Goal: Transaction & Acquisition: Book appointment/travel/reservation

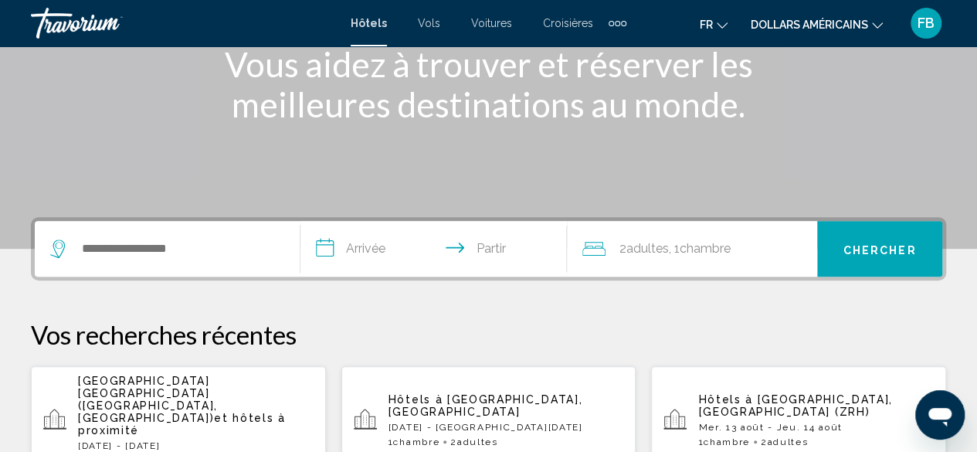
scroll to position [216, 0]
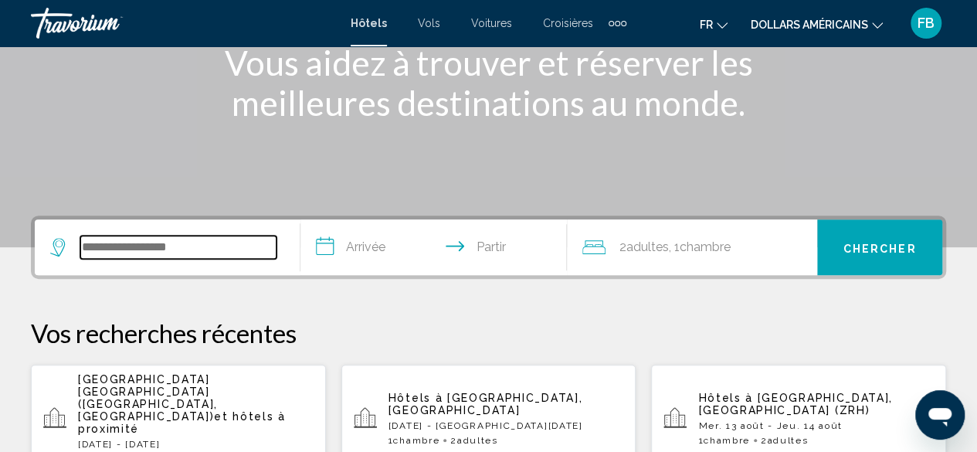
click at [104, 248] on input "Widget de recherche" at bounding box center [178, 247] width 196 height 23
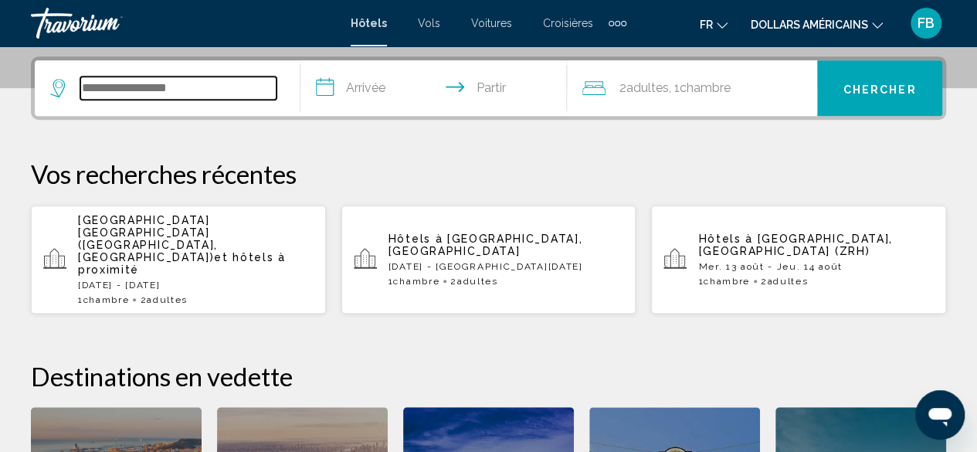
scroll to position [381, 0]
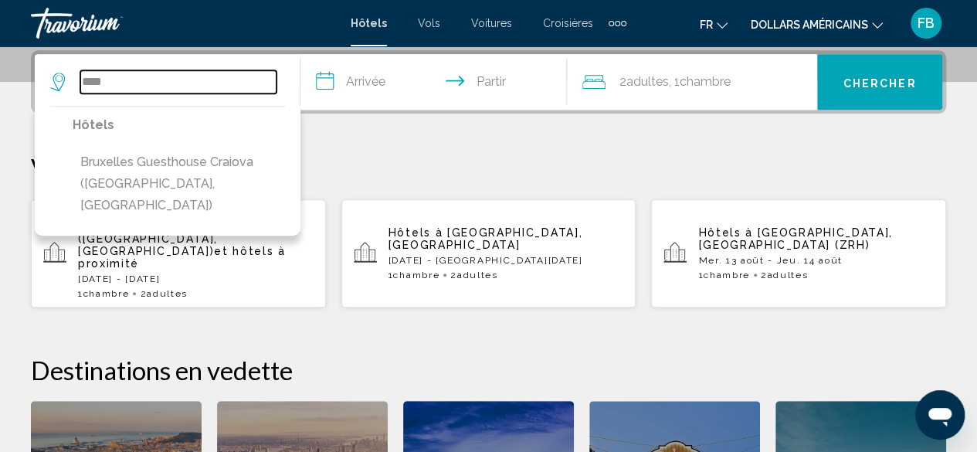
type input "****"
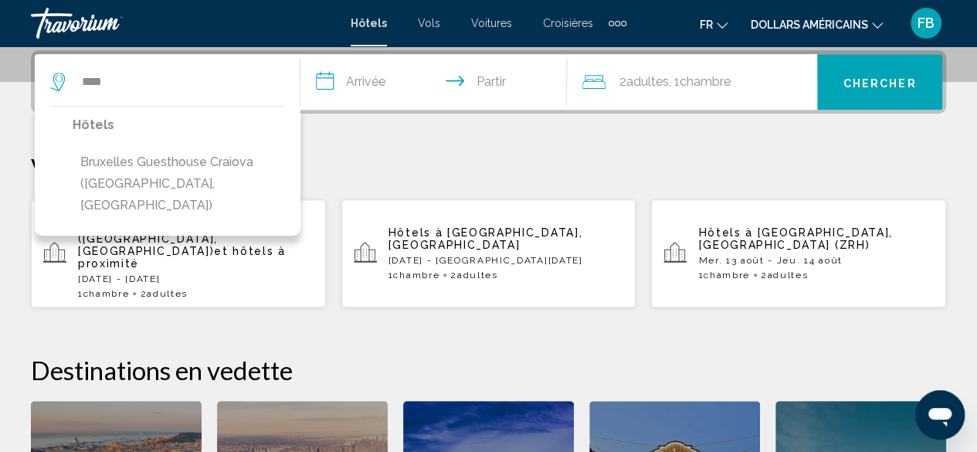
click at [104, 273] on font "[DATE] - [DATE]" at bounding box center [119, 278] width 82 height 11
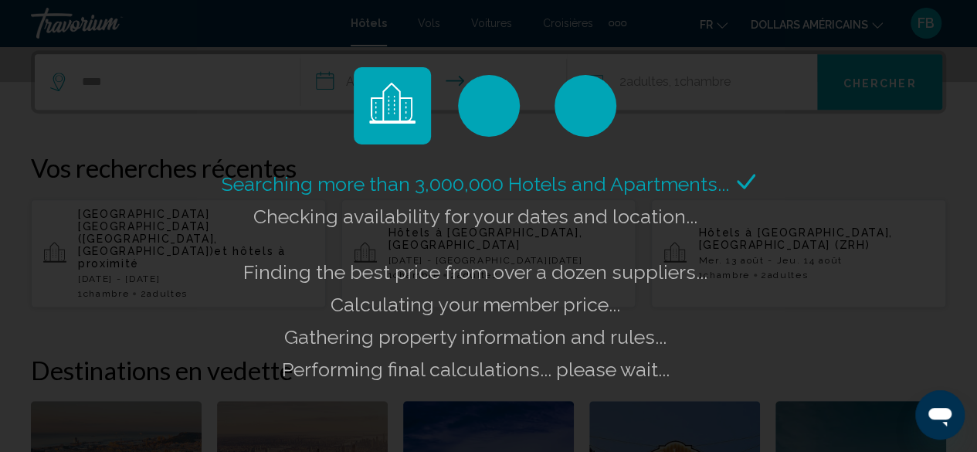
click at [171, 85] on div "Searching more than 3,000,000 Hotels and Apartments... Checking availability fo…" at bounding box center [488, 226] width 977 height 452
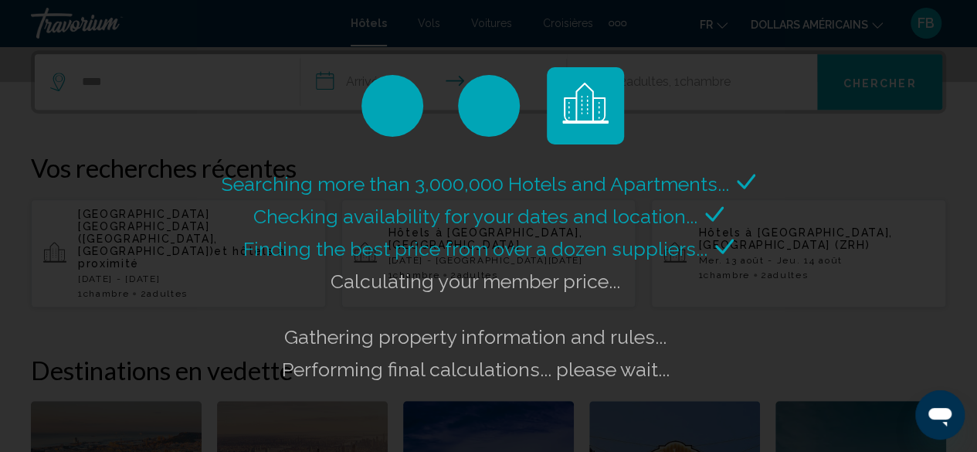
click at [171, 85] on div "Searching more than 3,000,000 Hotels and Apartments... Checking availability fo…" at bounding box center [488, 226] width 977 height 452
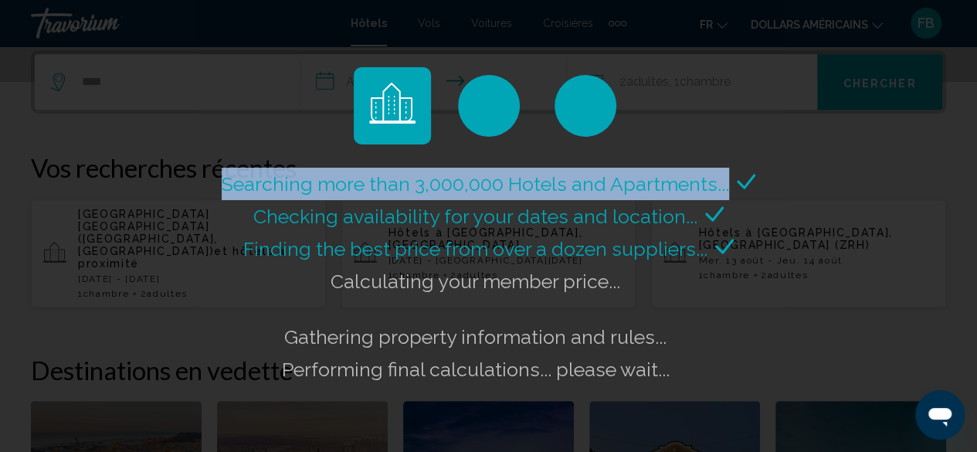
click at [171, 85] on div "Searching more than 3,000,000 Hotels and Apartments... Checking availability fo…" at bounding box center [488, 226] width 977 height 452
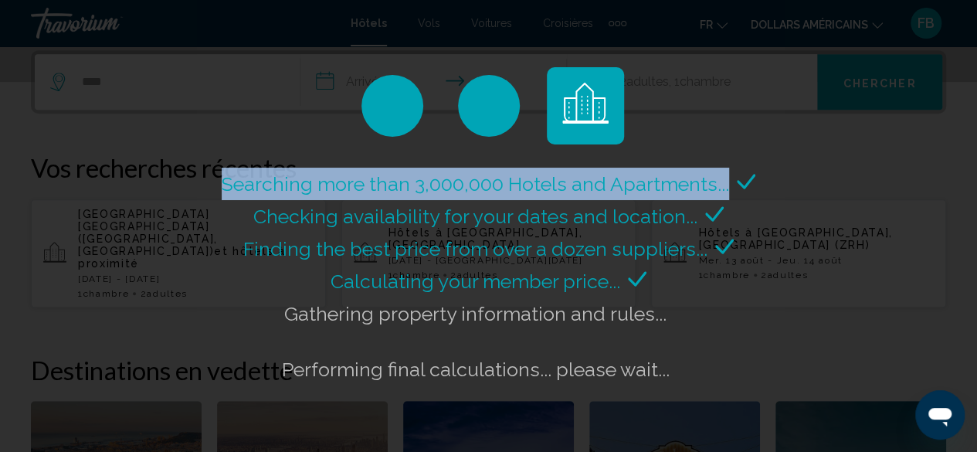
click at [171, 85] on div "Searching more than 3,000,000 Hotels and Apartments... Checking availability fo…" at bounding box center [488, 226] width 977 height 452
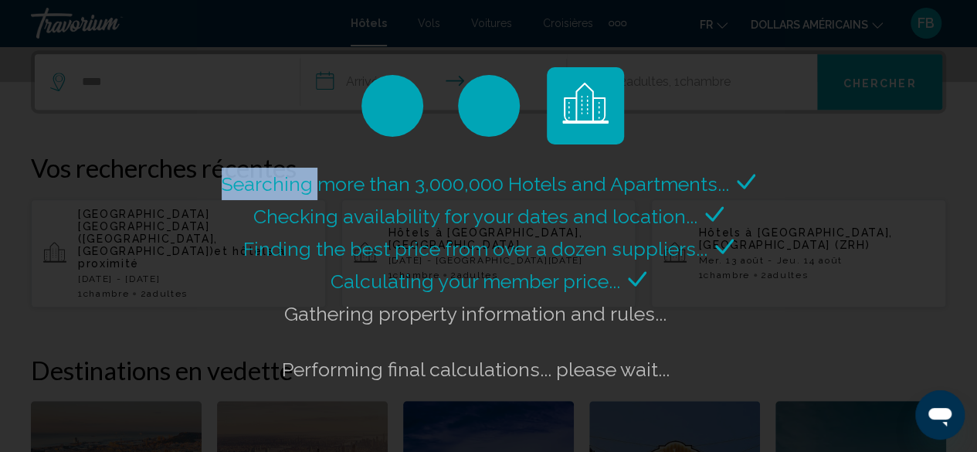
click at [171, 85] on div "Searching more than 3,000,000 Hotels and Apartments... Checking availability fo…" at bounding box center [488, 226] width 977 height 452
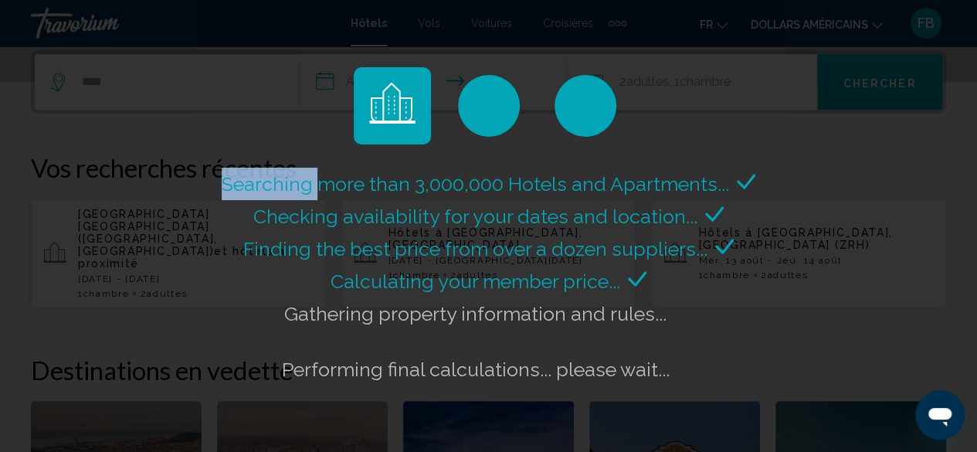
click at [171, 85] on div "Searching more than 3,000,000 Hotels and Apartments... Checking availability fo…" at bounding box center [488, 226] width 977 height 452
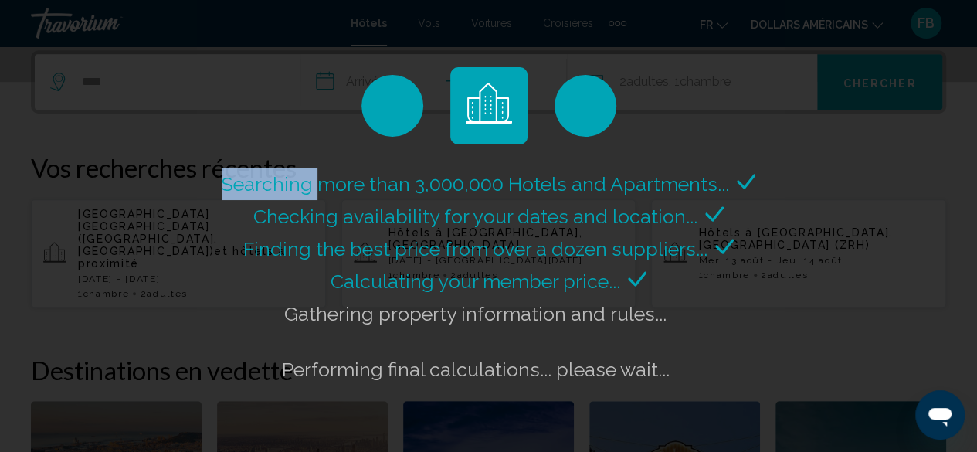
click at [171, 85] on div "Searching more than 3,000,000 Hotels and Apartments... Checking availability fo…" at bounding box center [488, 226] width 977 height 452
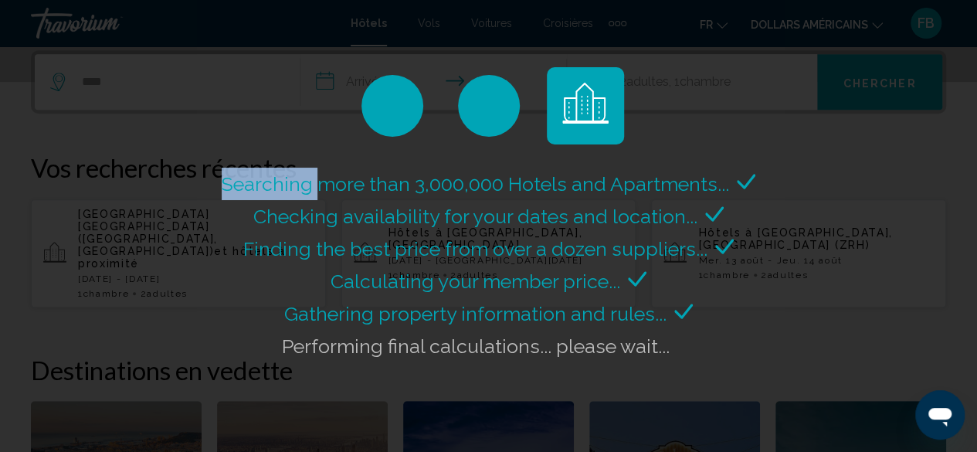
click at [171, 85] on div "Searching more than 3,000,000 Hotels and Apartments... Checking availability fo…" at bounding box center [488, 226] width 977 height 452
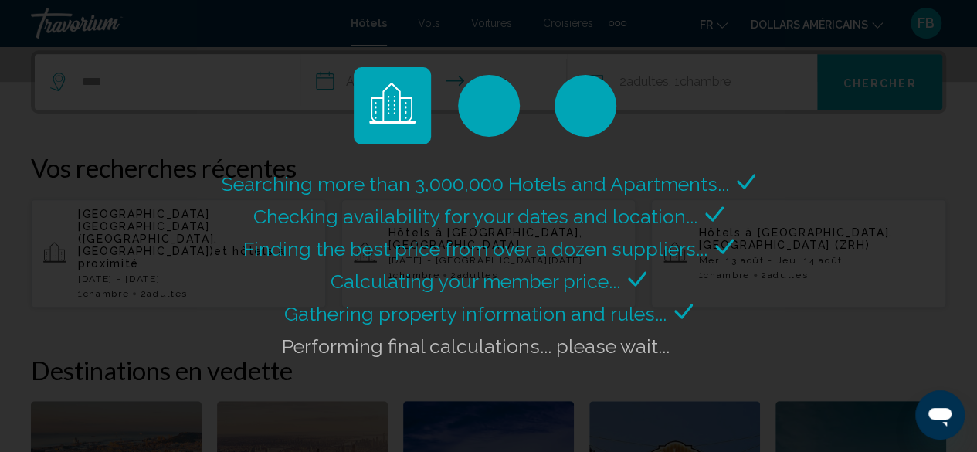
click at [171, 85] on div "Searching more than 3,000,000 Hotels and Apartments... Checking availability fo…" at bounding box center [488, 226] width 977 height 452
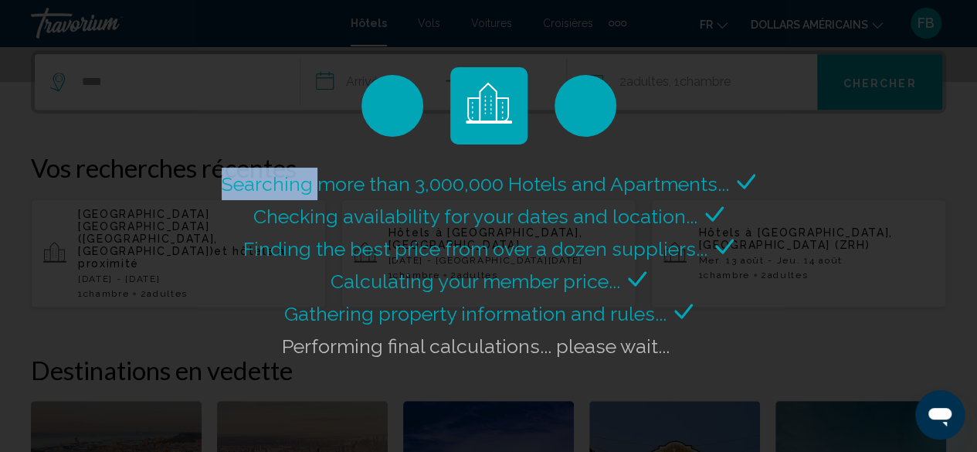
click at [171, 85] on div "Searching more than 3,000,000 Hotels and Apartments... Checking availability fo…" at bounding box center [488, 226] width 977 height 452
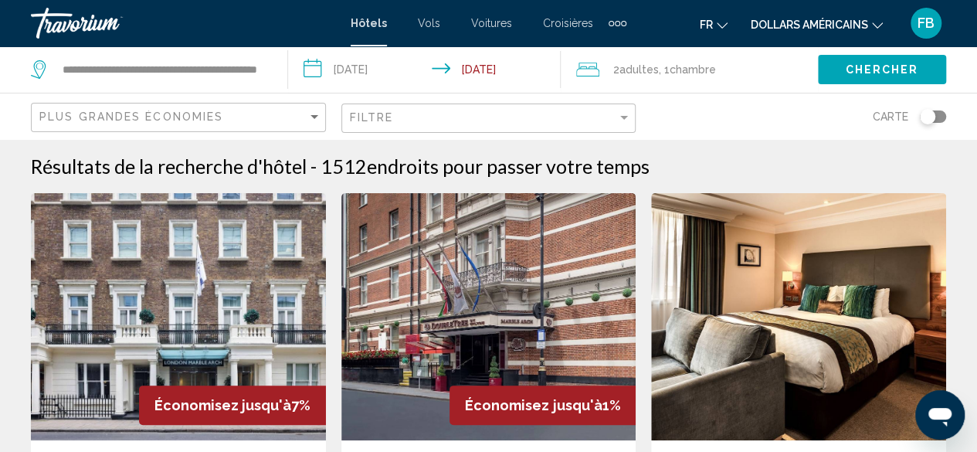
click at [317, 107] on div "Plus grandes économies" at bounding box center [180, 117] width 282 height 29
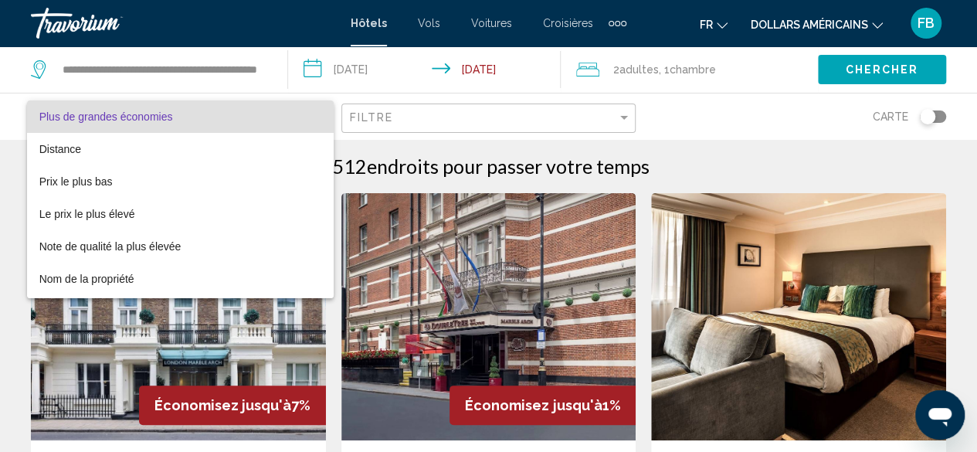
click at [218, 326] on div at bounding box center [488, 226] width 977 height 452
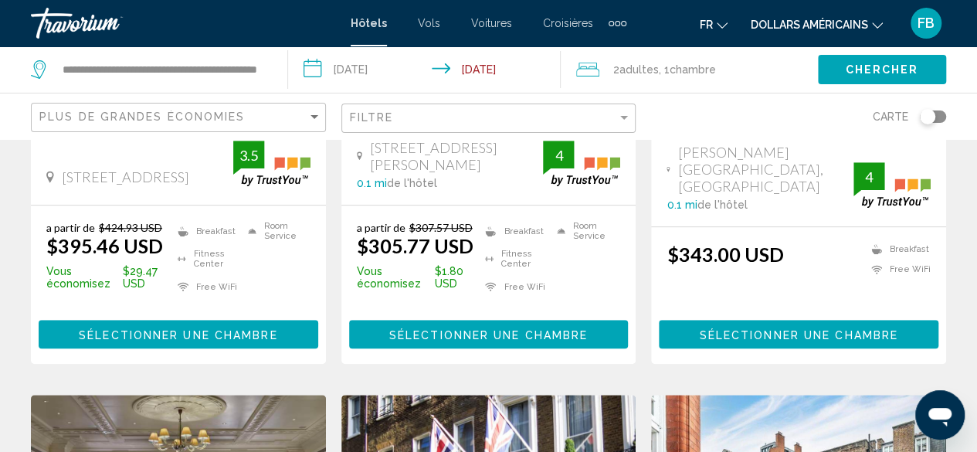
scroll to position [791, 0]
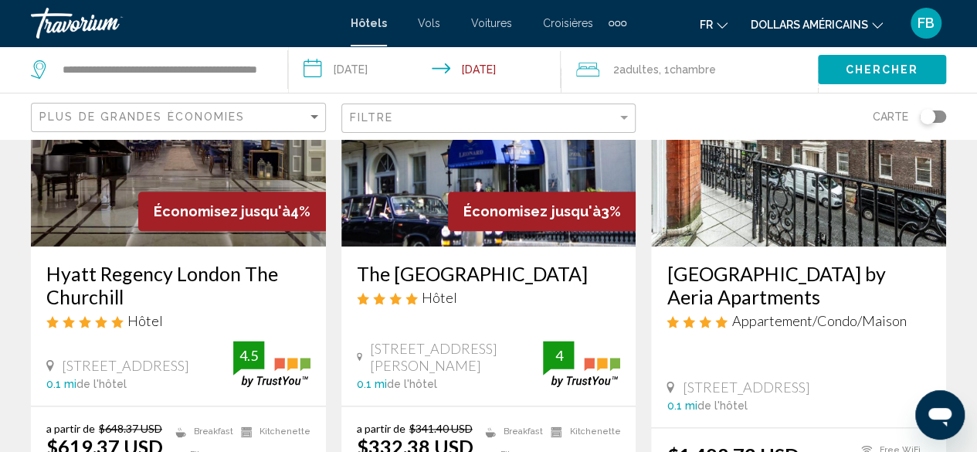
click at [206, 163] on img "Contenu principal" at bounding box center [178, 122] width 295 height 247
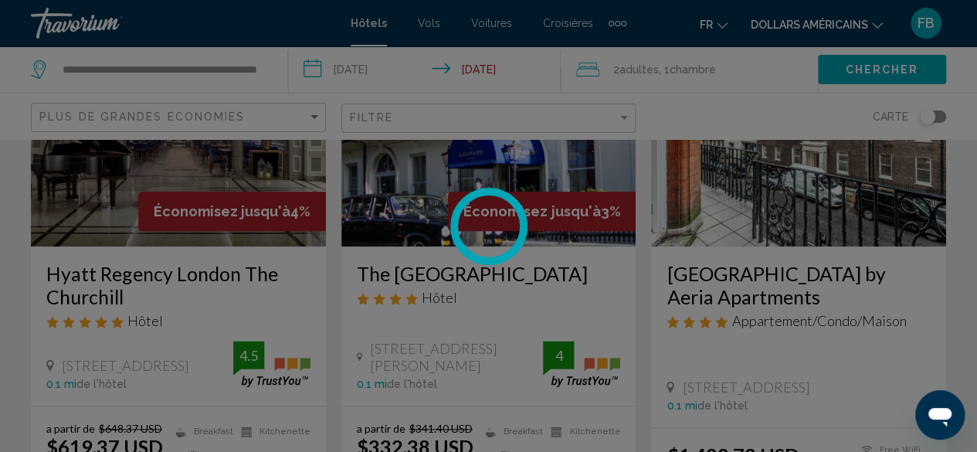
click at [206, 163] on div at bounding box center [488, 226] width 977 height 452
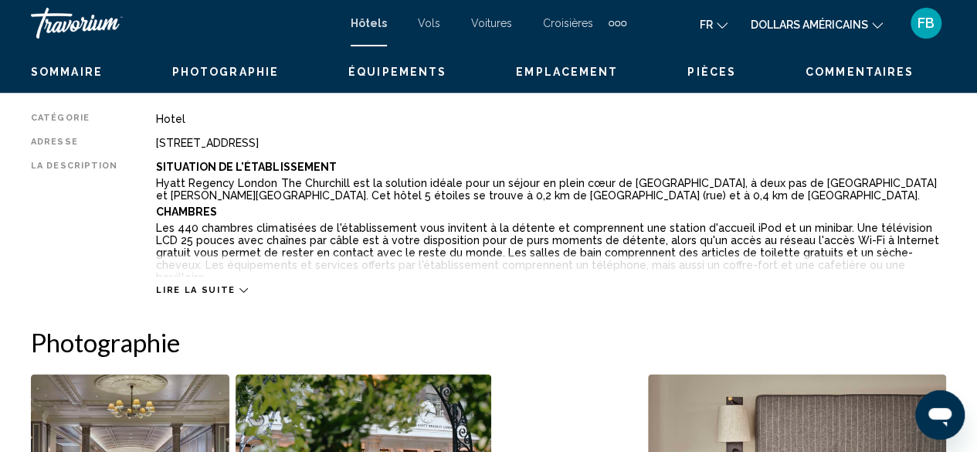
scroll to position [187, 0]
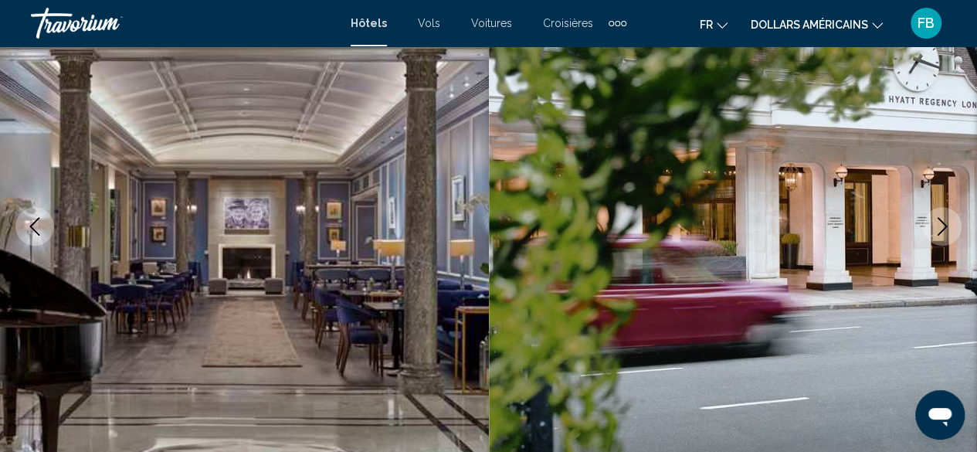
click at [724, 19] on mat-icon "Changer de langue" at bounding box center [722, 23] width 11 height 11
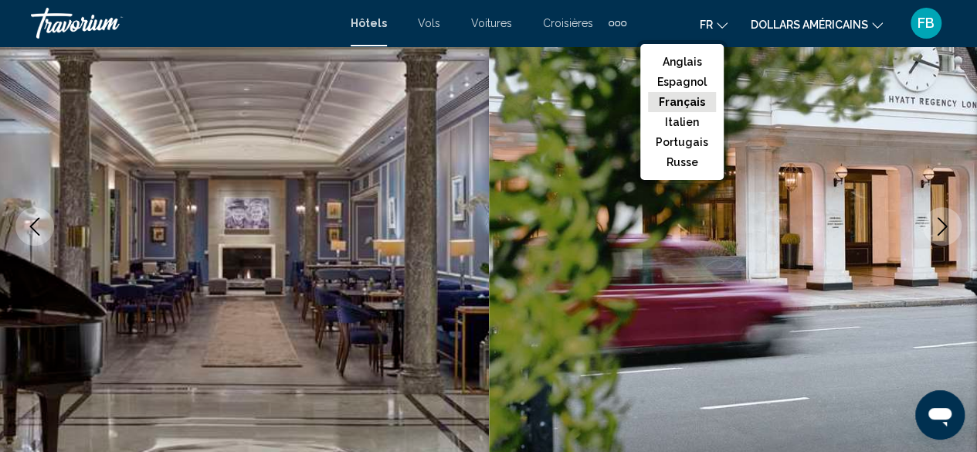
click at [700, 93] on button "Français" at bounding box center [682, 102] width 68 height 20
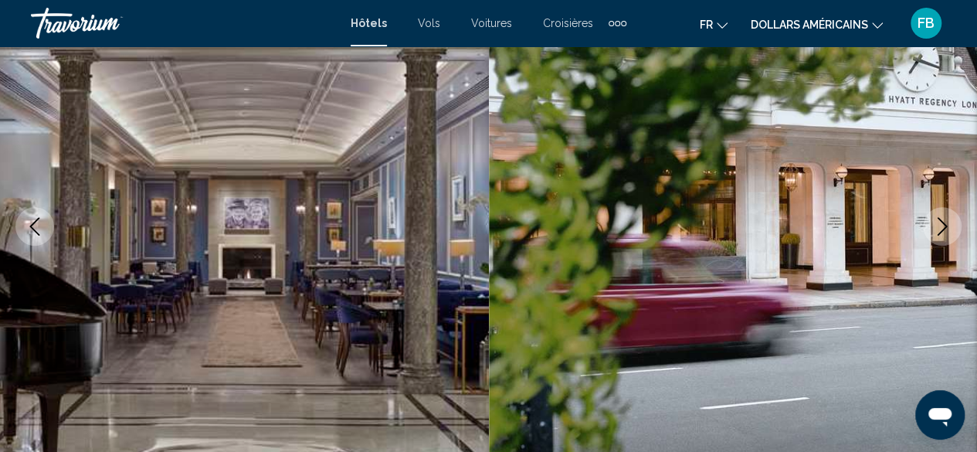
click at [362, 23] on font "Hôtels" at bounding box center [369, 23] width 36 height 12
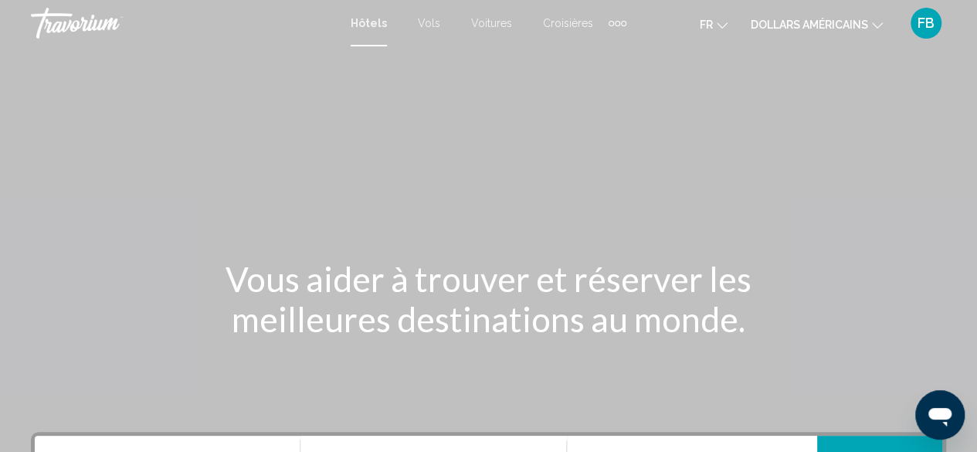
click at [362, 23] on font "Hôtels" at bounding box center [369, 23] width 36 height 12
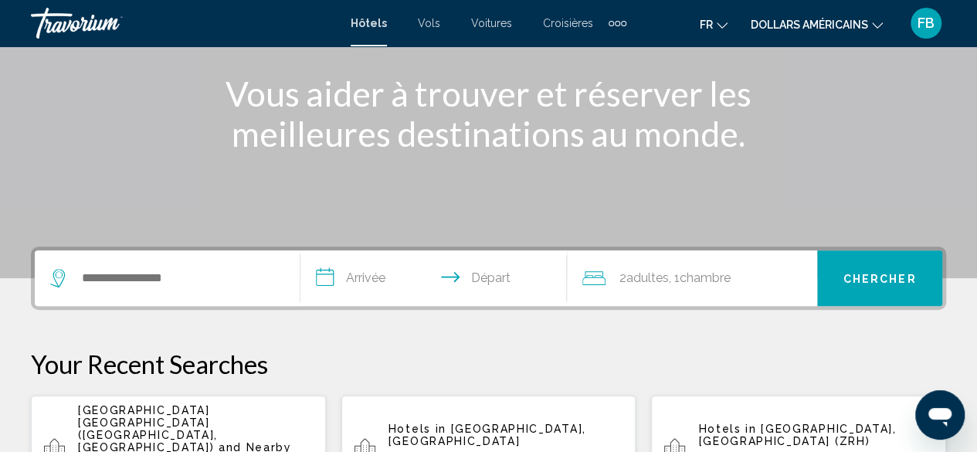
scroll to position [216, 0]
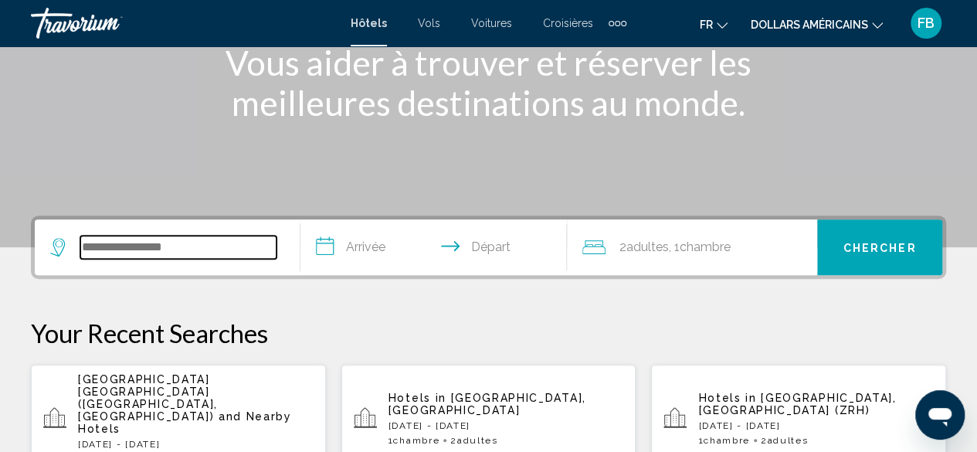
click at [186, 243] on input "Search widget" at bounding box center [178, 247] width 196 height 23
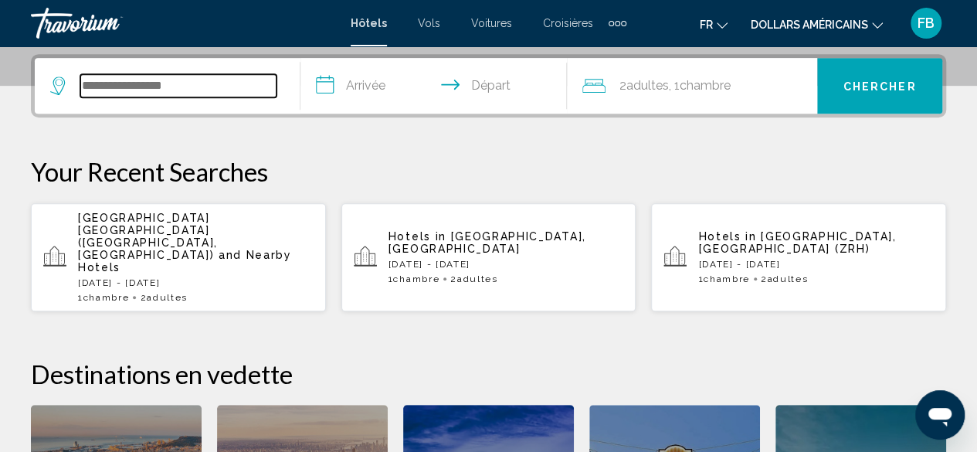
scroll to position [381, 0]
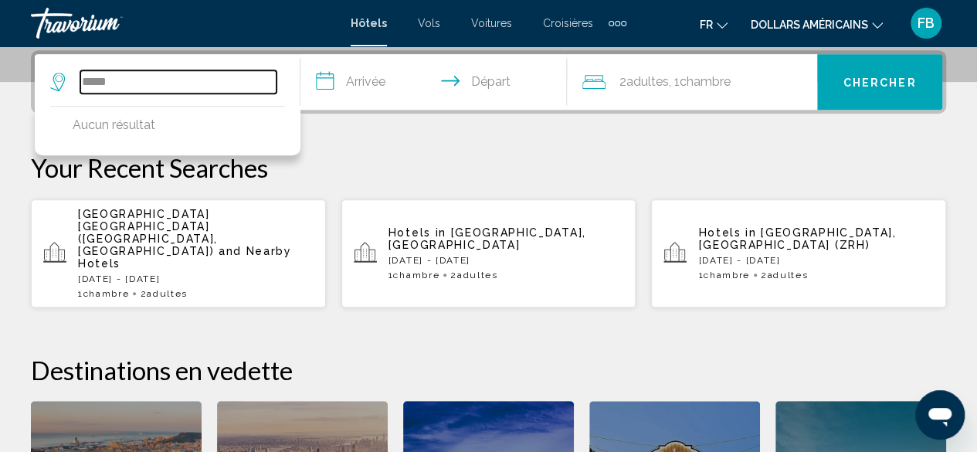
type input "*****"
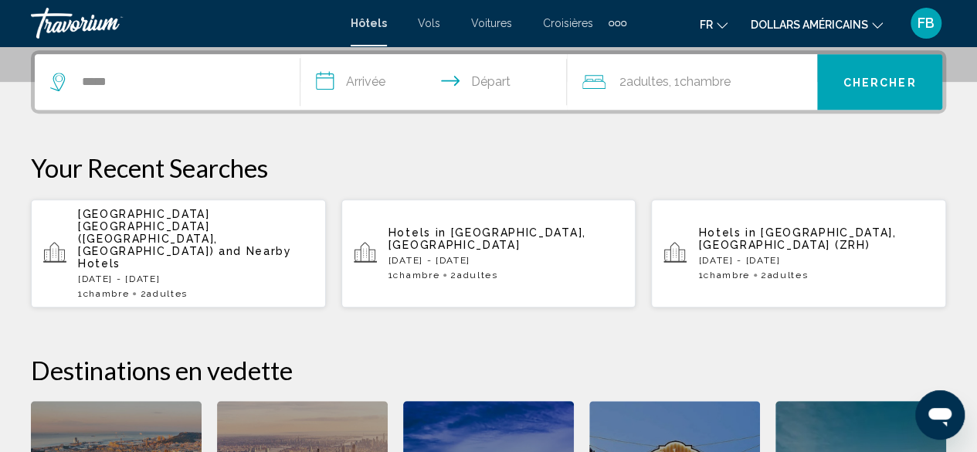
drag, startPoint x: 186, startPoint y: 243, endPoint x: 224, endPoint y: 42, distance: 204.3
click at [558, 74] on input "**********" at bounding box center [436, 84] width 272 height 60
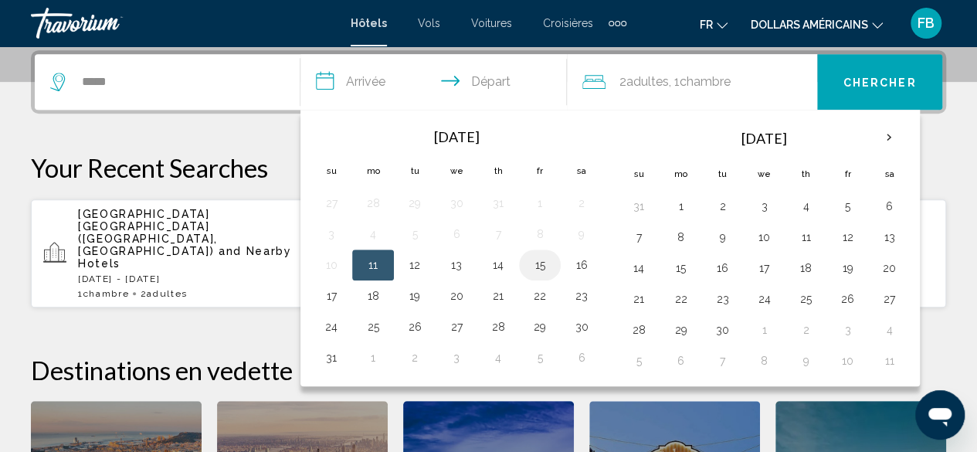
click at [542, 259] on button "15" at bounding box center [539, 265] width 25 height 22
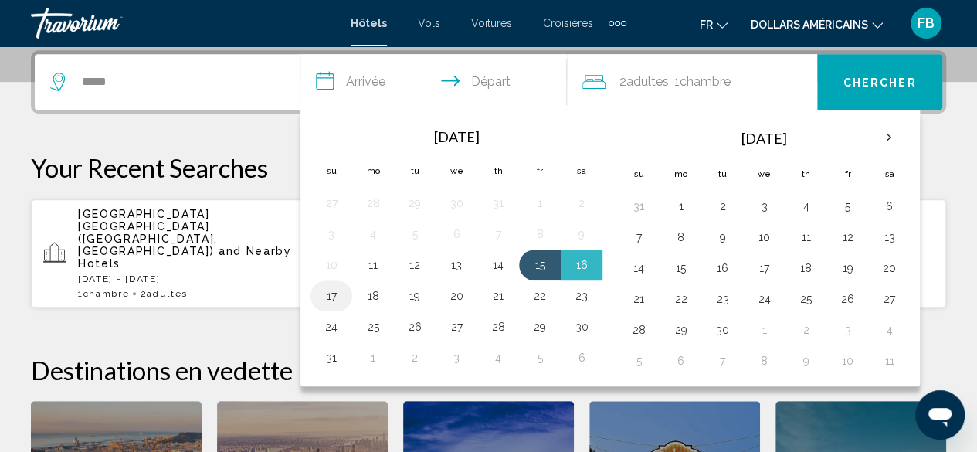
click at [329, 290] on button "17" at bounding box center [331, 296] width 25 height 22
type input "**********"
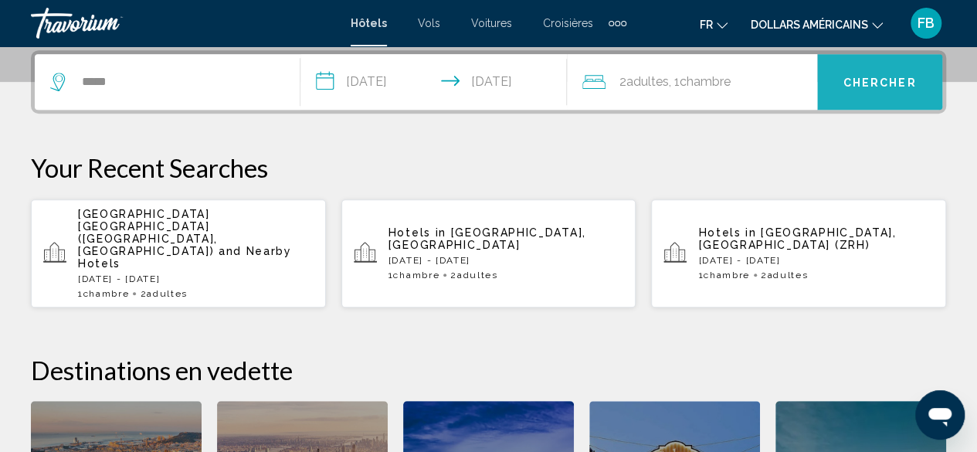
click at [856, 91] on button "Chercher" at bounding box center [879, 82] width 125 height 56
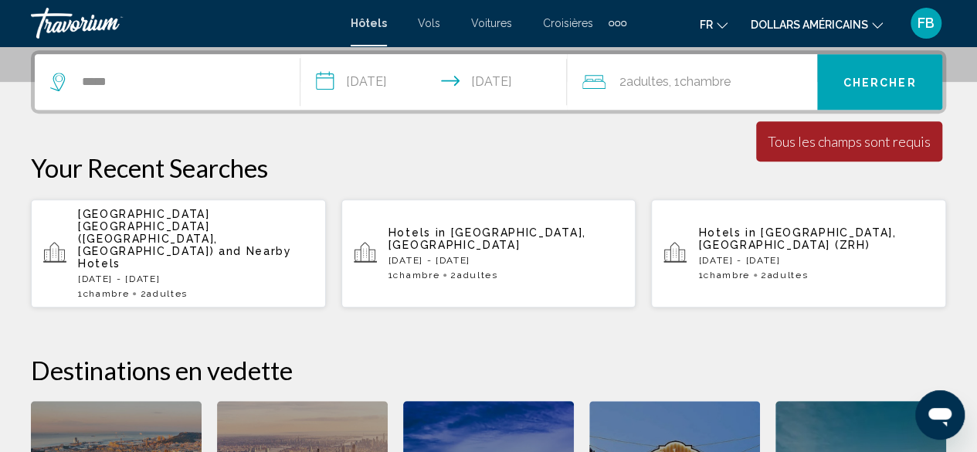
click at [730, 78] on span "Chambre" at bounding box center [704, 81] width 51 height 15
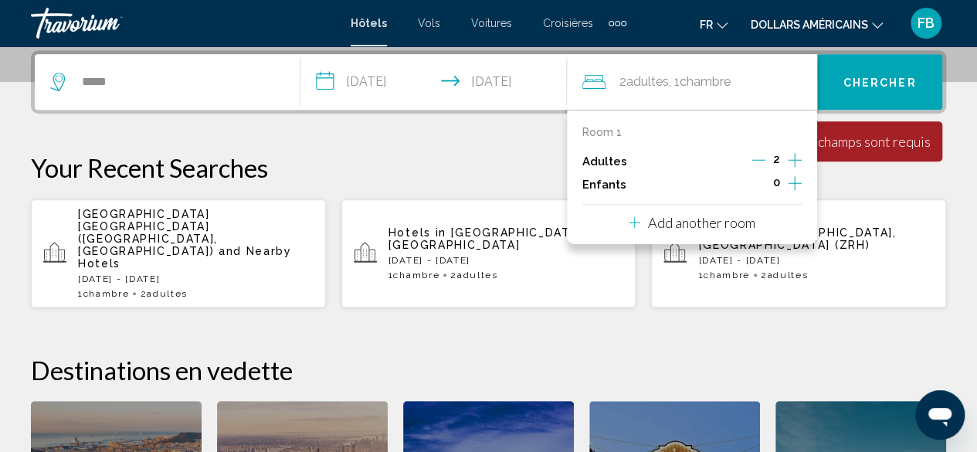
click at [611, 159] on p "Adultes" at bounding box center [604, 161] width 45 height 13
click at [896, 75] on span "Chercher" at bounding box center [879, 81] width 73 height 12
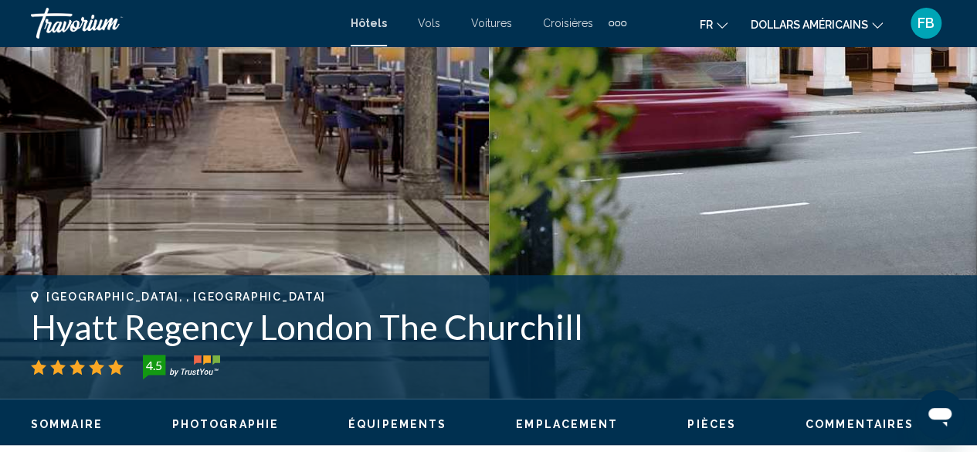
scroll to position [187, 0]
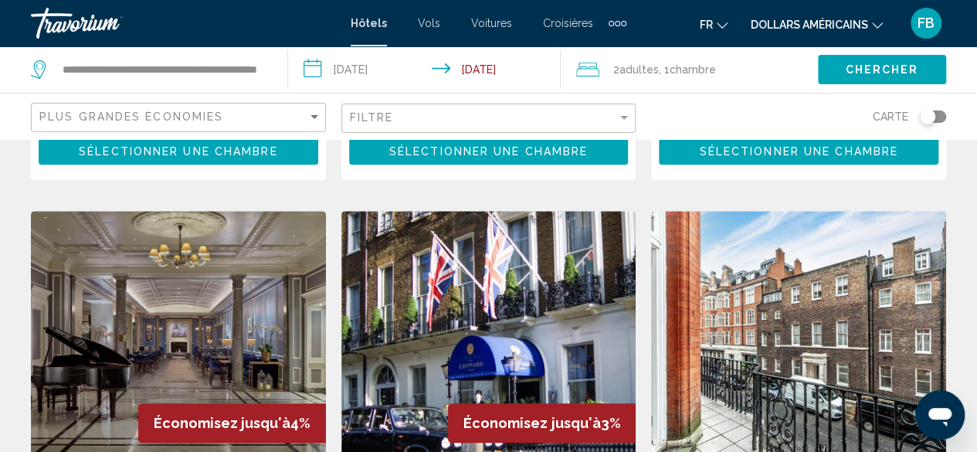
scroll to position [695, 0]
